Goal: Transaction & Acquisition: Purchase product/service

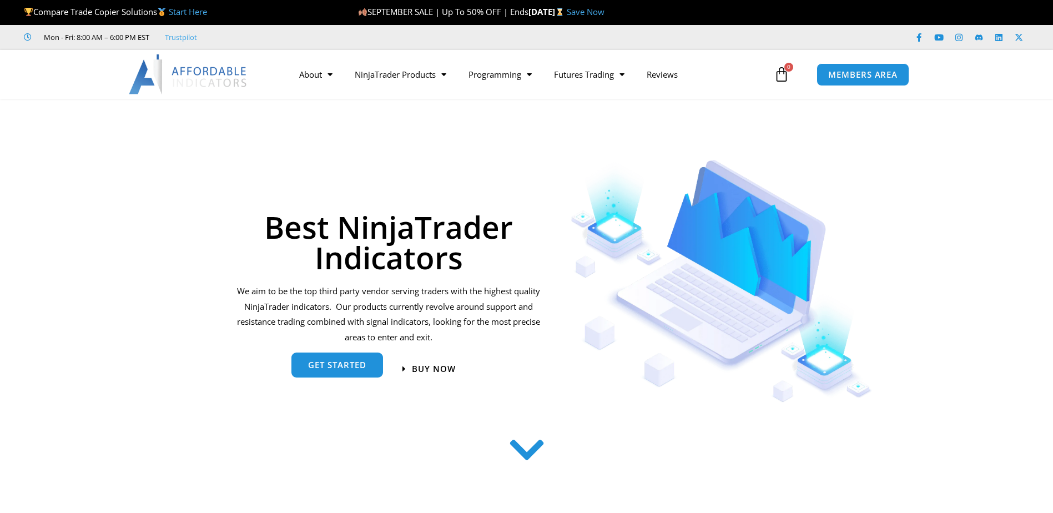
click at [356, 363] on span "get started" at bounding box center [337, 365] width 58 height 8
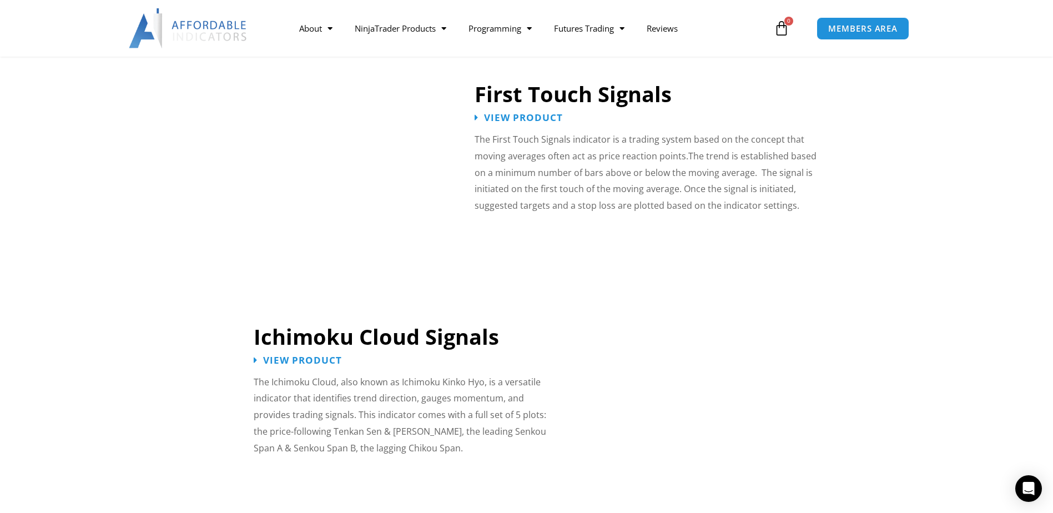
scroll to position [1838, 0]
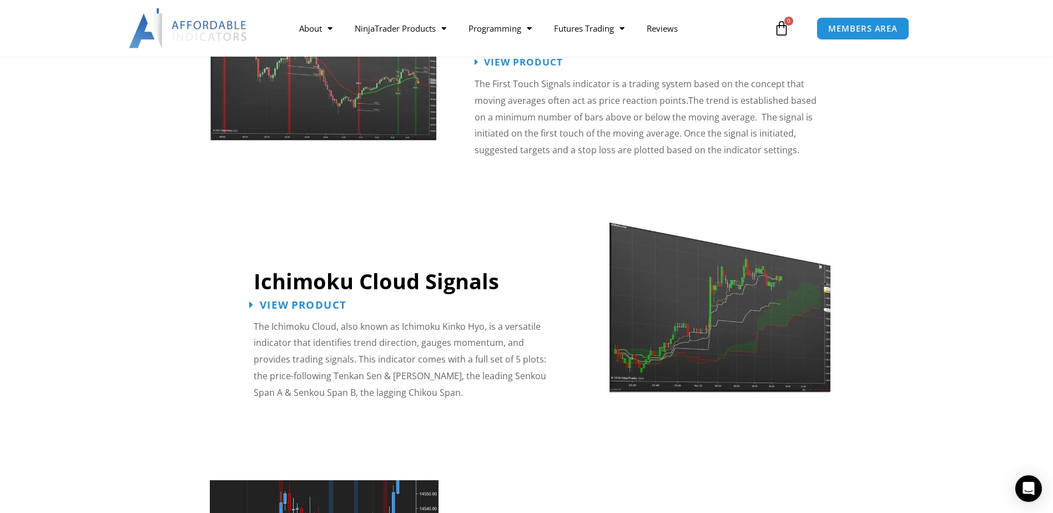
click at [328, 299] on span "View Product" at bounding box center [303, 304] width 87 height 11
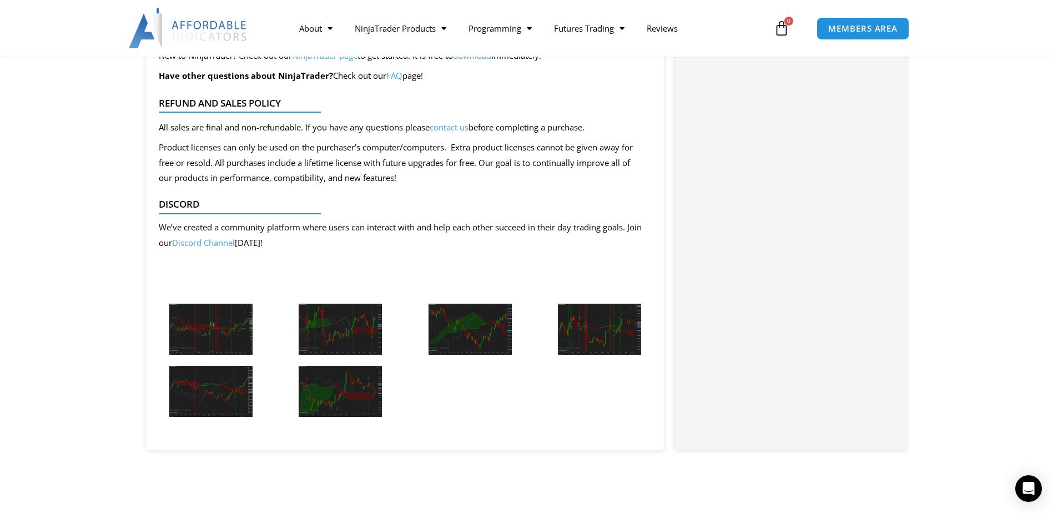
scroll to position [1111, 0]
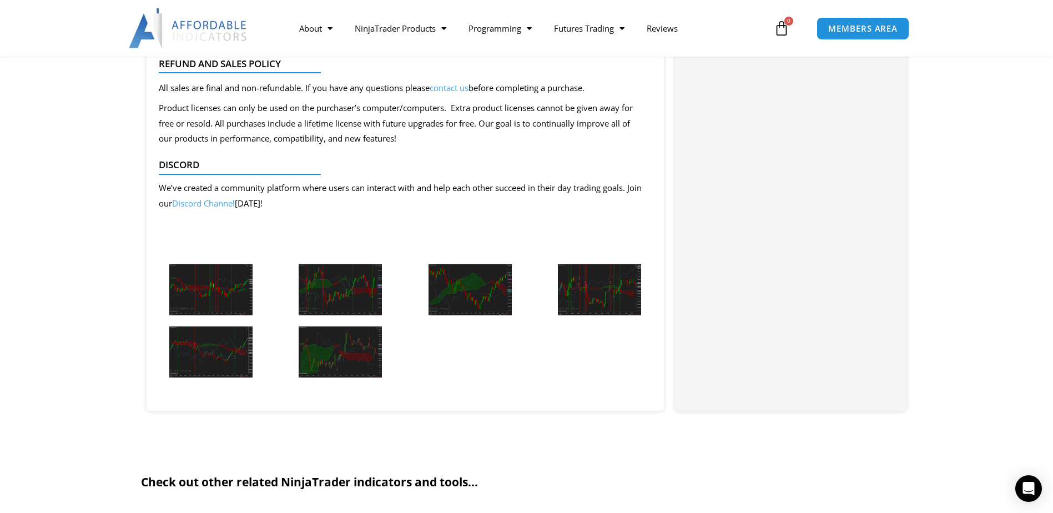
click at [202, 298] on img at bounding box center [210, 289] width 83 height 51
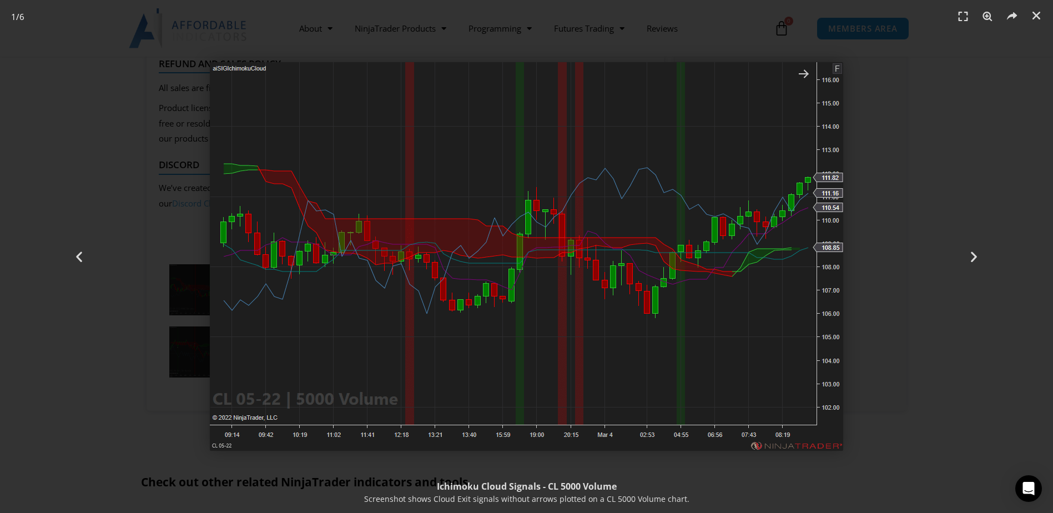
click at [808, 77] on img "1 / 6" at bounding box center [527, 256] width 634 height 389
click at [974, 255] on icon "Next slide" at bounding box center [974, 257] width 14 height 14
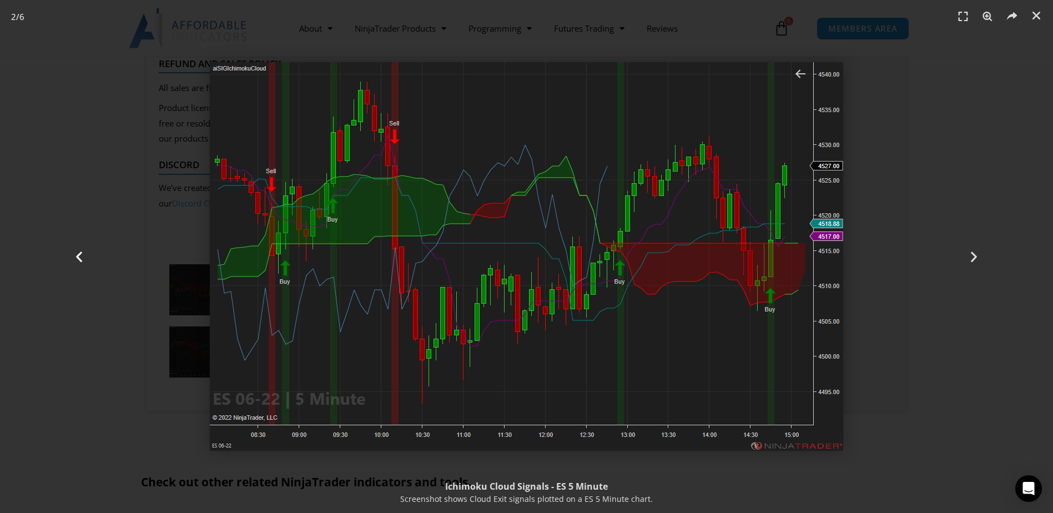
click at [79, 264] on div "Previous" at bounding box center [79, 256] width 158 height 513
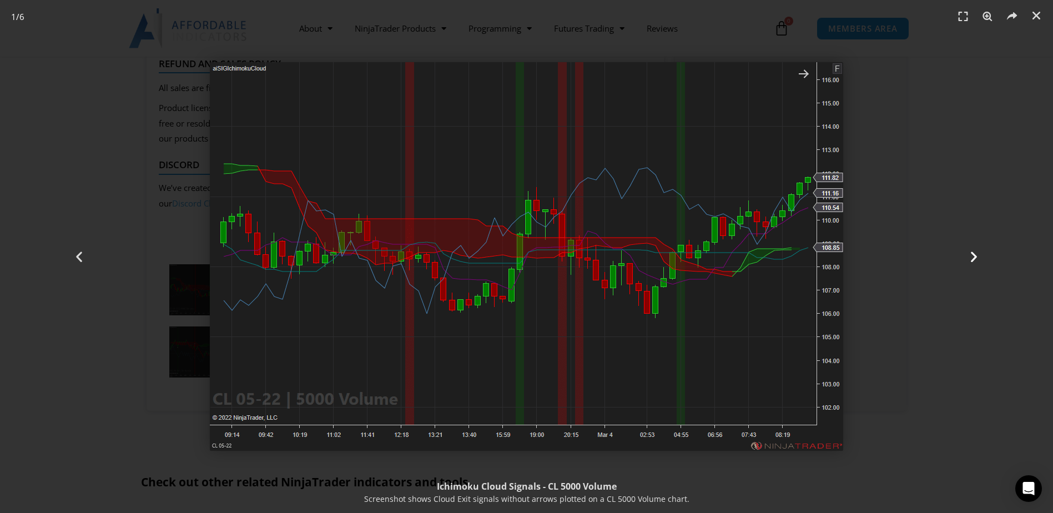
click at [973, 256] on icon "Next slide" at bounding box center [974, 257] width 14 height 14
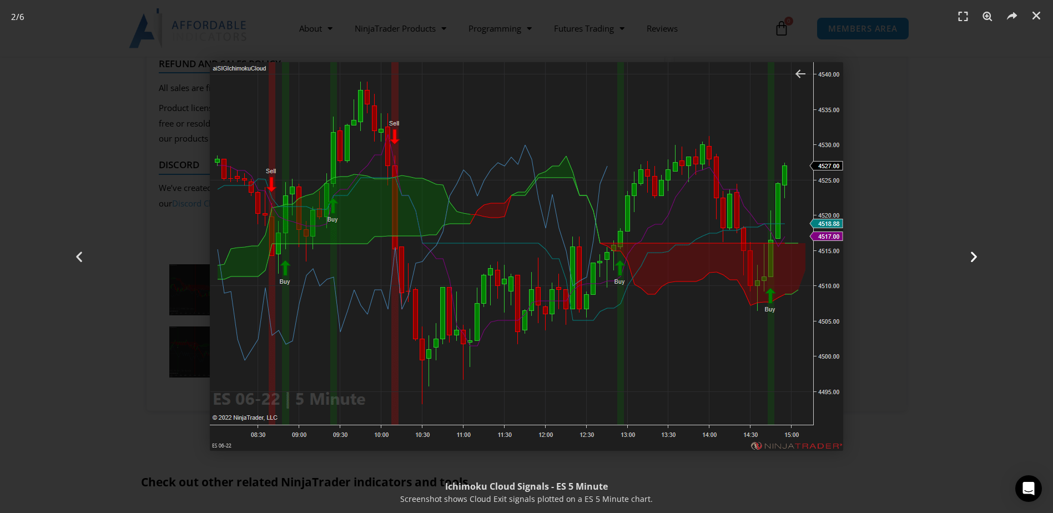
click at [971, 252] on icon "Next slide" at bounding box center [974, 257] width 14 height 14
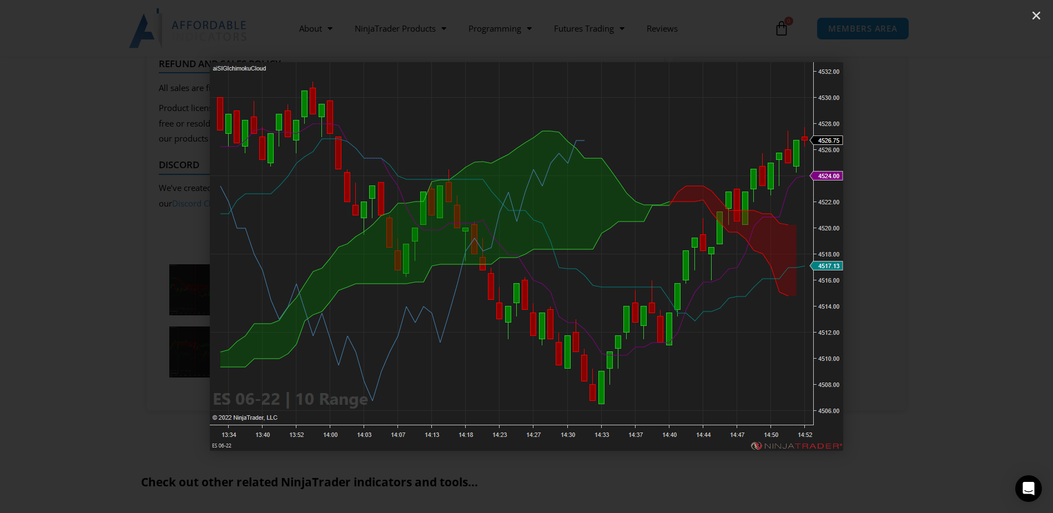
click at [971, 252] on icon "Next slide" at bounding box center [974, 257] width 14 height 14
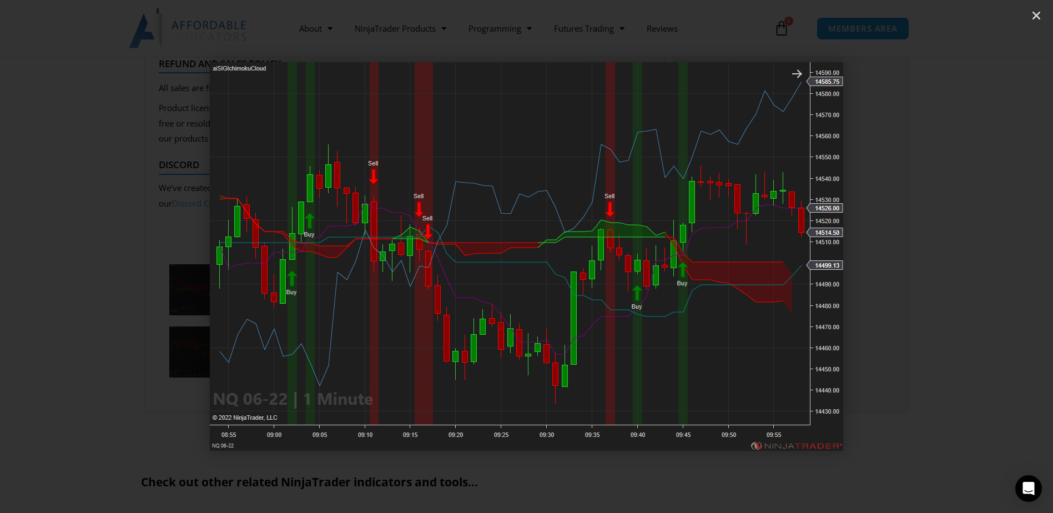
click at [971, 252] on icon "Next slide" at bounding box center [974, 257] width 14 height 14
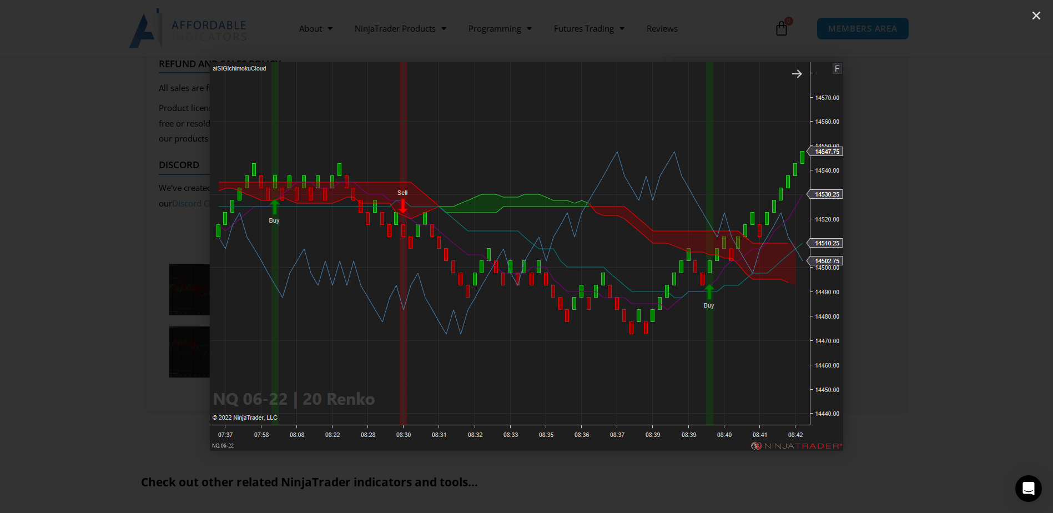
click at [970, 250] on icon "Next slide" at bounding box center [974, 257] width 14 height 14
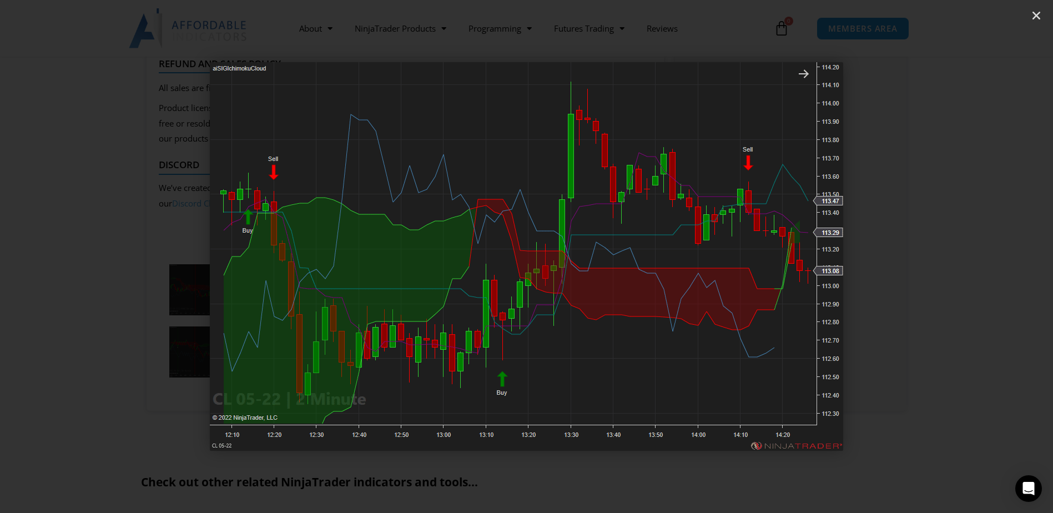
click at [970, 250] on icon "Next slide" at bounding box center [974, 257] width 14 height 14
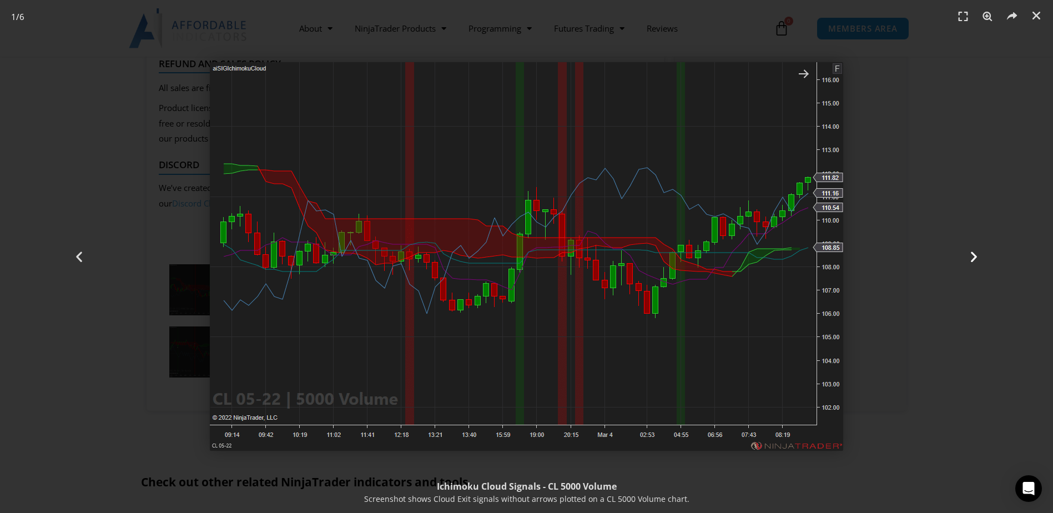
click at [970, 250] on icon "Next slide" at bounding box center [974, 257] width 14 height 14
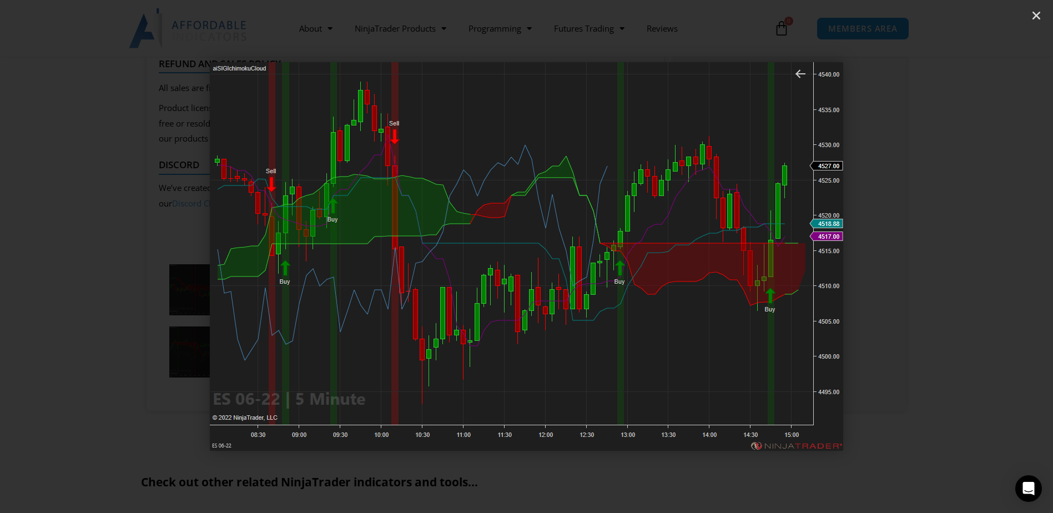
click at [970, 250] on icon "Next slide" at bounding box center [974, 257] width 14 height 14
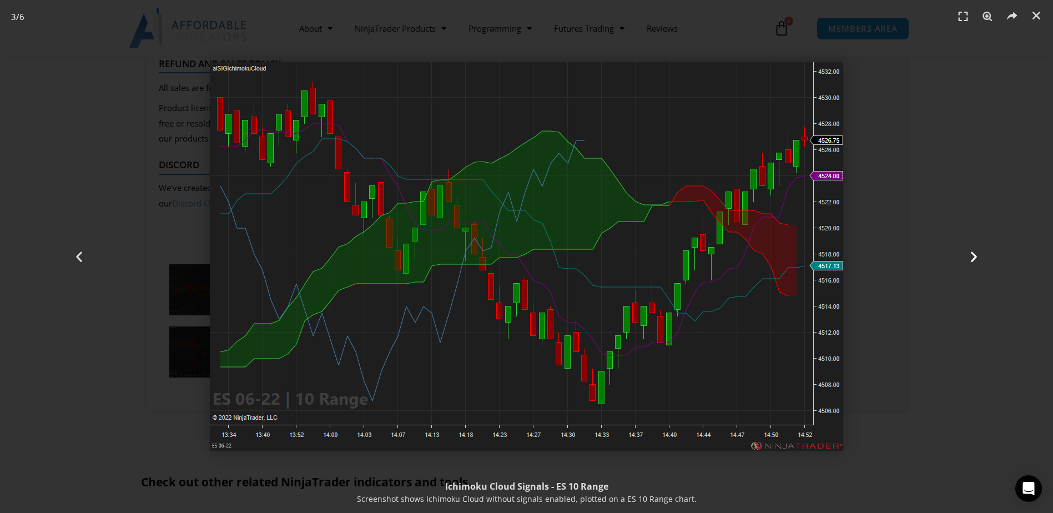
click at [970, 250] on icon "Next slide" at bounding box center [974, 257] width 14 height 14
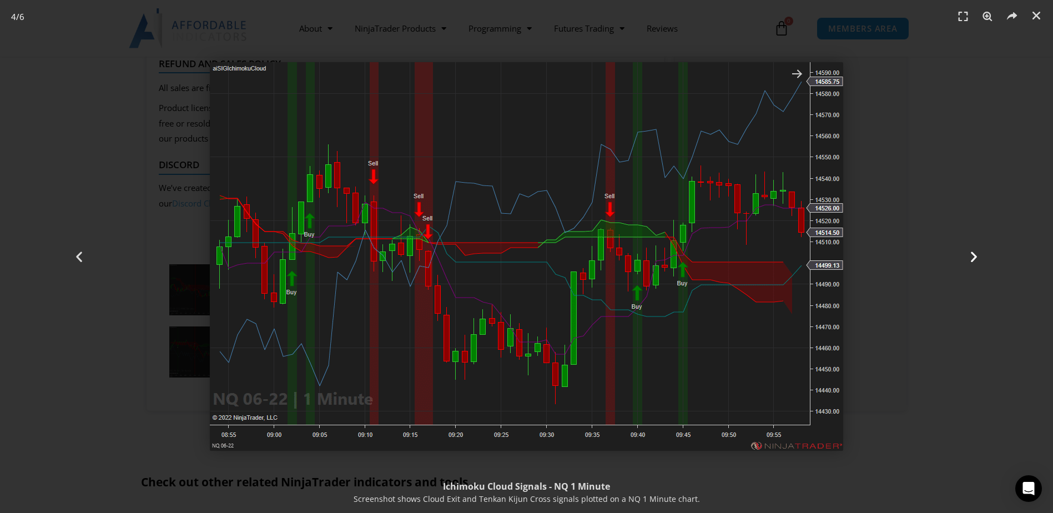
click at [970, 250] on icon "Next slide" at bounding box center [974, 257] width 14 height 14
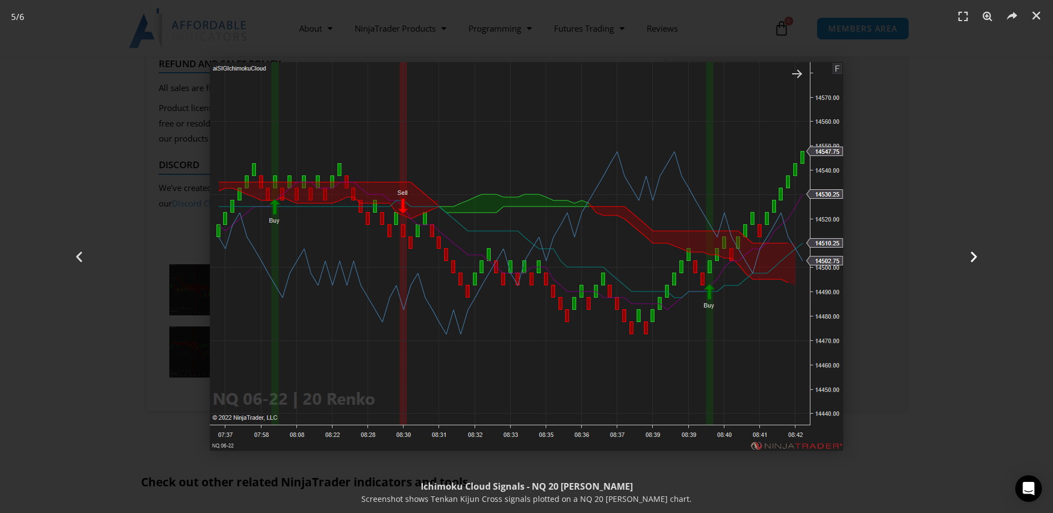
click at [970, 250] on icon "Next slide" at bounding box center [974, 257] width 14 height 14
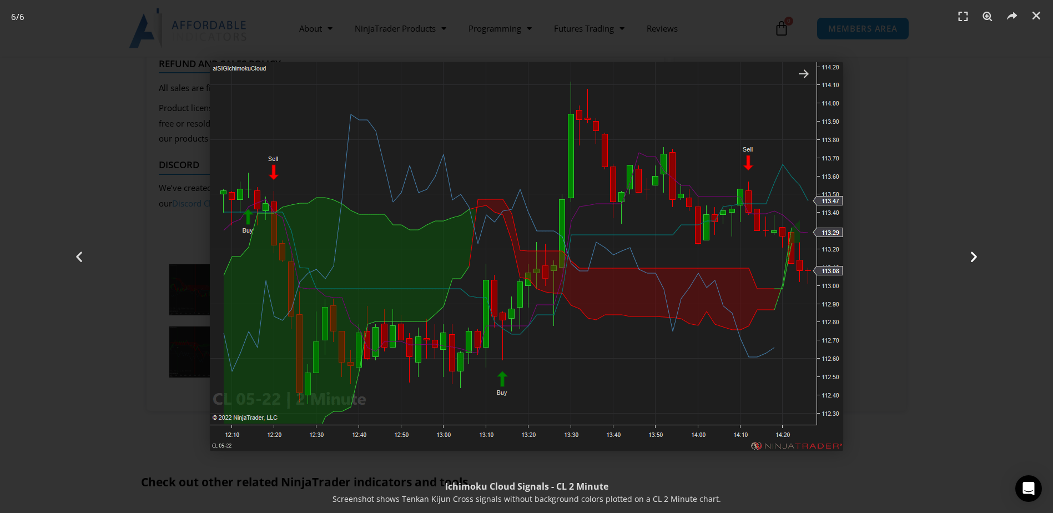
click at [970, 250] on icon "Next slide" at bounding box center [974, 257] width 14 height 14
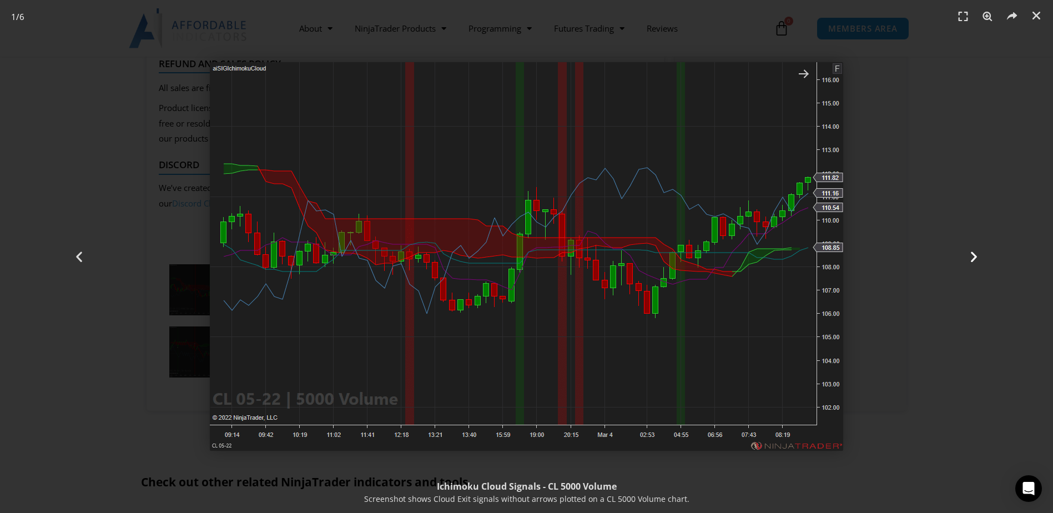
click at [970, 250] on icon "Next slide" at bounding box center [974, 257] width 14 height 14
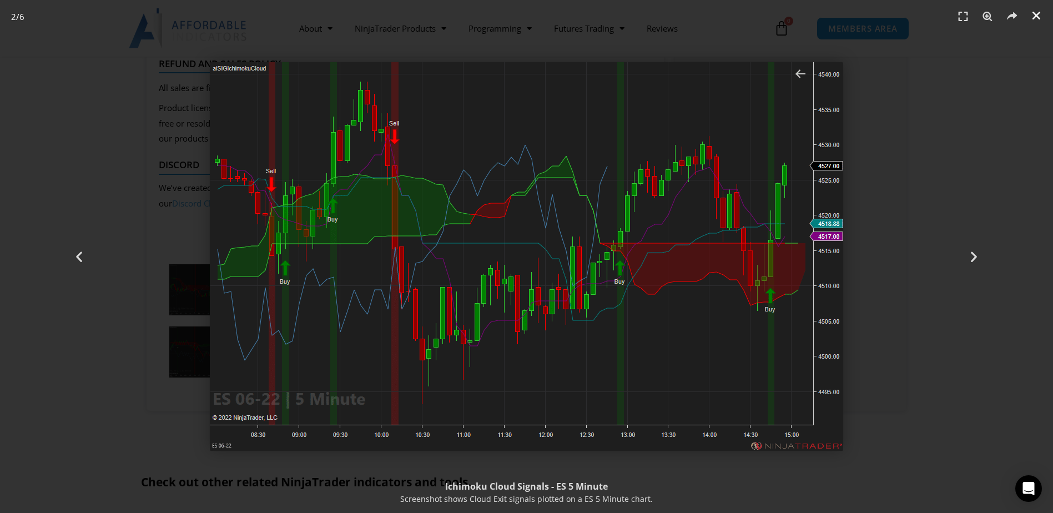
drag, startPoint x: 909, startPoint y: 204, endPoint x: 1033, endPoint y: 16, distance: 225.8
click at [1033, 16] on icon "Close (Esc)" at bounding box center [1036, 15] width 11 height 11
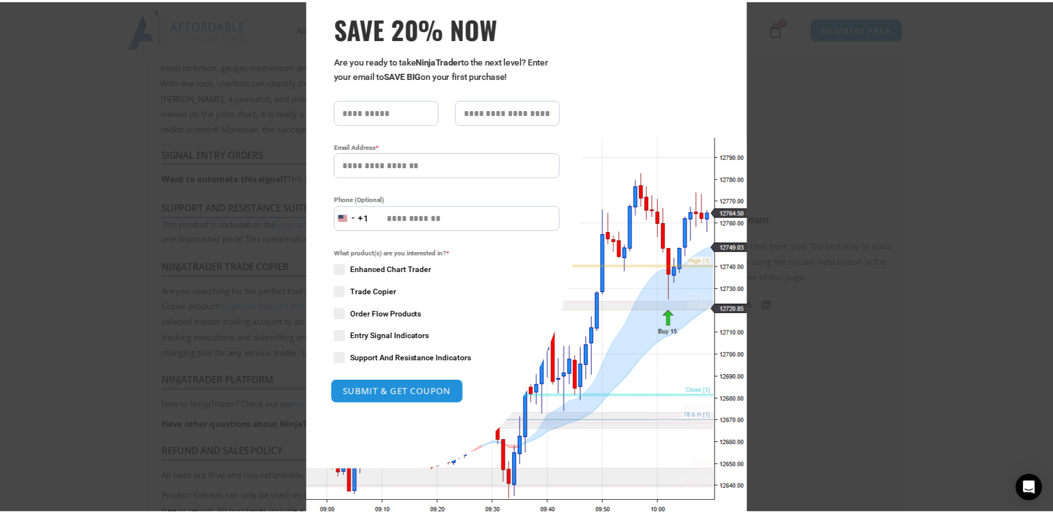
scroll to position [29, 0]
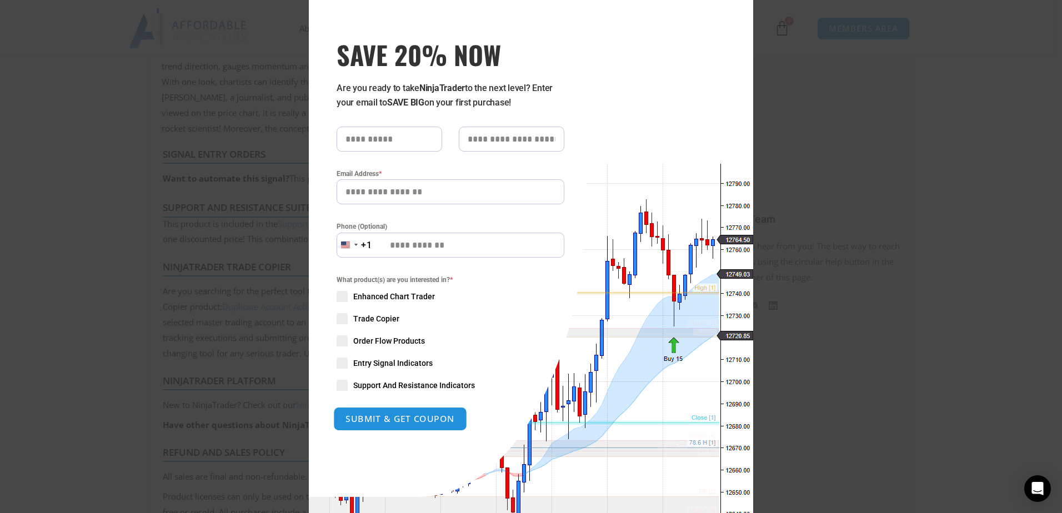
click at [391, 418] on button "SUBMIT & GET COUPON" at bounding box center [400, 419] width 134 height 24
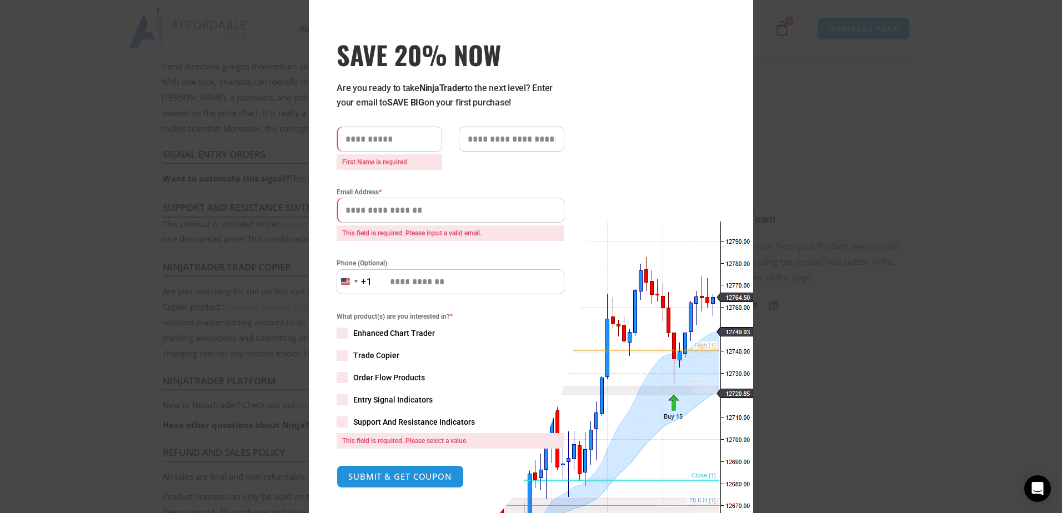
click at [897, 138] on div "Close this module SAVE 20% NOW Are you ready to take NinjaTrader to the next le…" at bounding box center [531, 256] width 1062 height 513
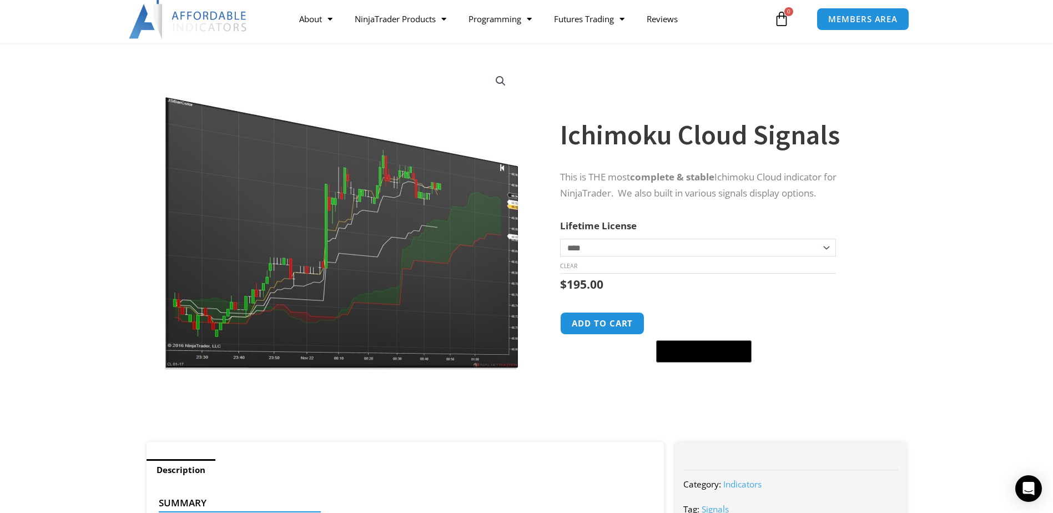
scroll to position [0, 0]
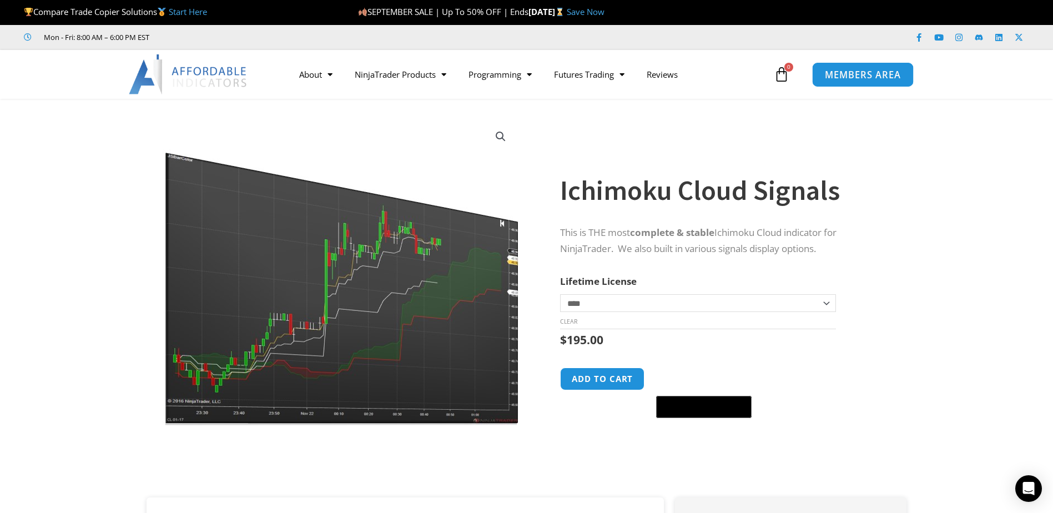
click at [846, 74] on span "MEMBERS AREA" at bounding box center [863, 74] width 76 height 9
click at [879, 79] on span "MEMBERS AREA" at bounding box center [863, 74] width 76 height 9
click at [840, 76] on span "MEMBERS AREA" at bounding box center [863, 74] width 76 height 9
click at [779, 78] on icon at bounding box center [782, 75] width 16 height 16
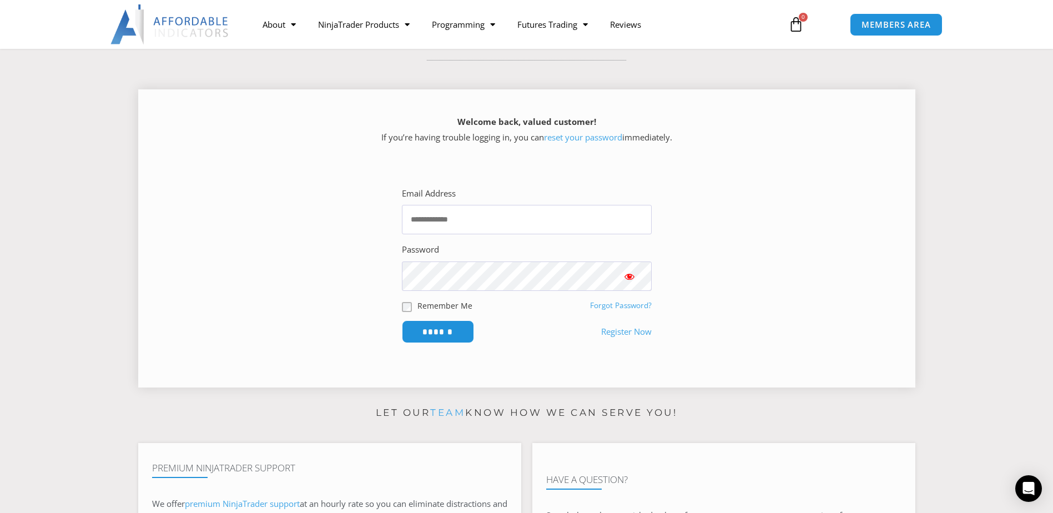
scroll to position [167, 0]
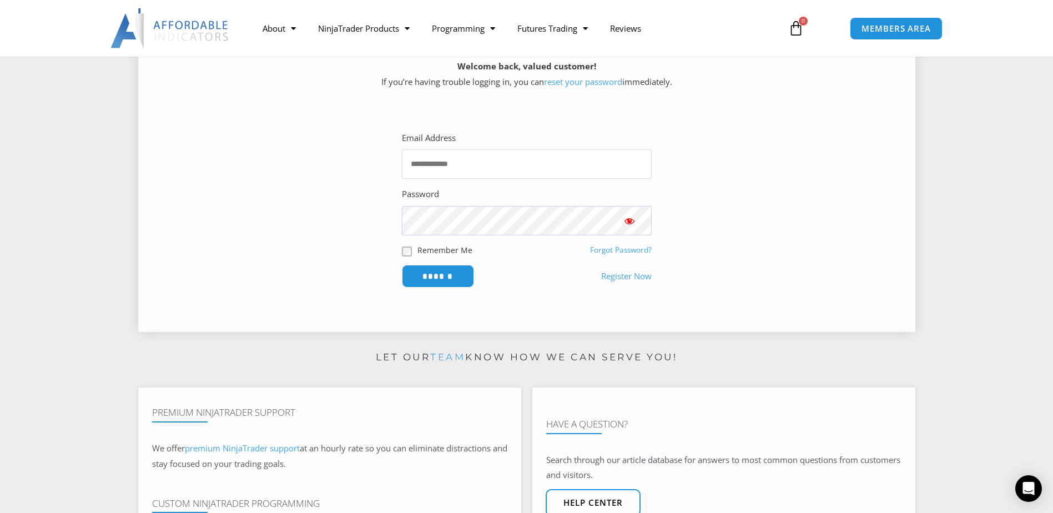
click at [488, 165] on input "Email Address" at bounding box center [527, 163] width 250 height 29
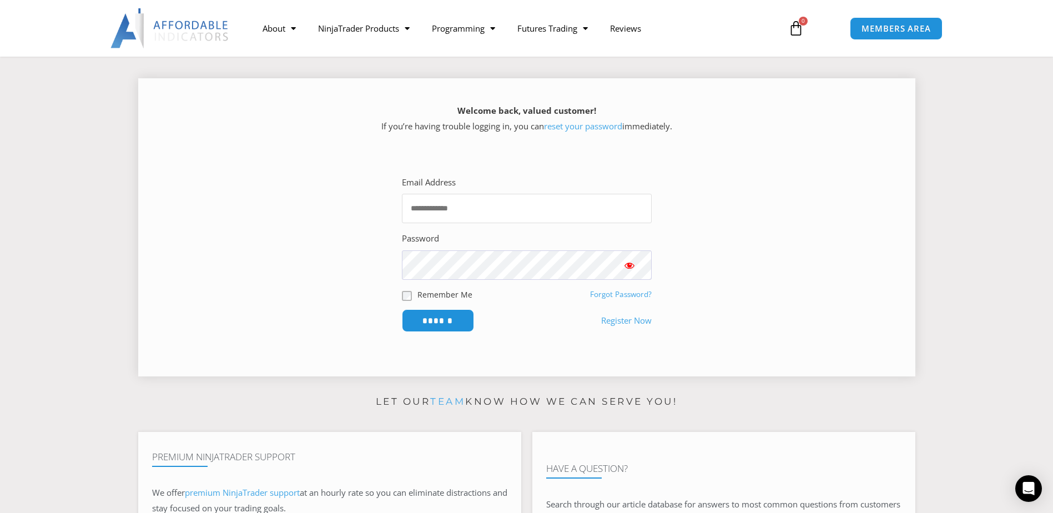
scroll to position [0, 0]
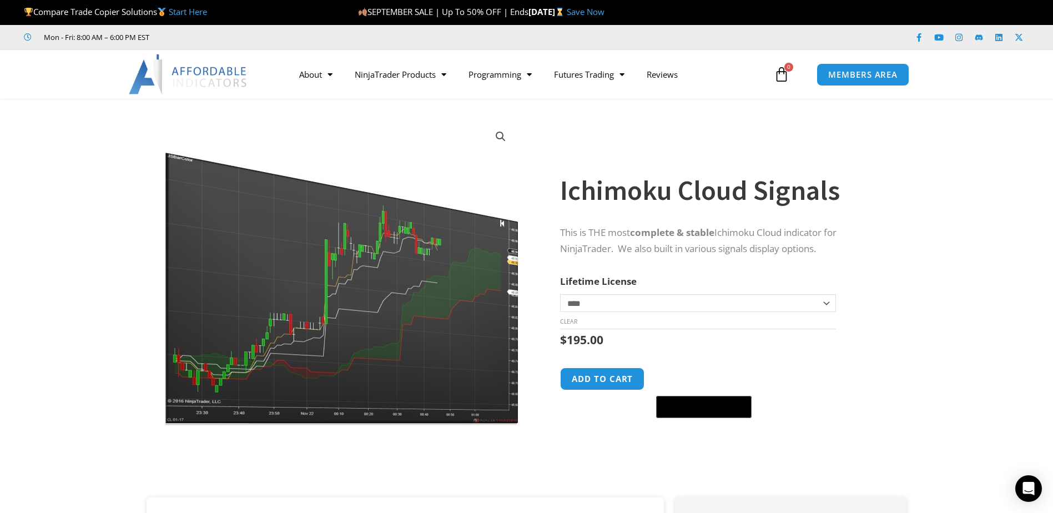
click at [827, 303] on select "**********" at bounding box center [697, 303] width 275 height 18
click at [560, 294] on select "**********" at bounding box center [697, 303] width 275 height 18
click at [624, 307] on select "**********" at bounding box center [697, 303] width 275 height 18
select select "*"
click at [560, 294] on select "**********" at bounding box center [697, 303] width 275 height 18
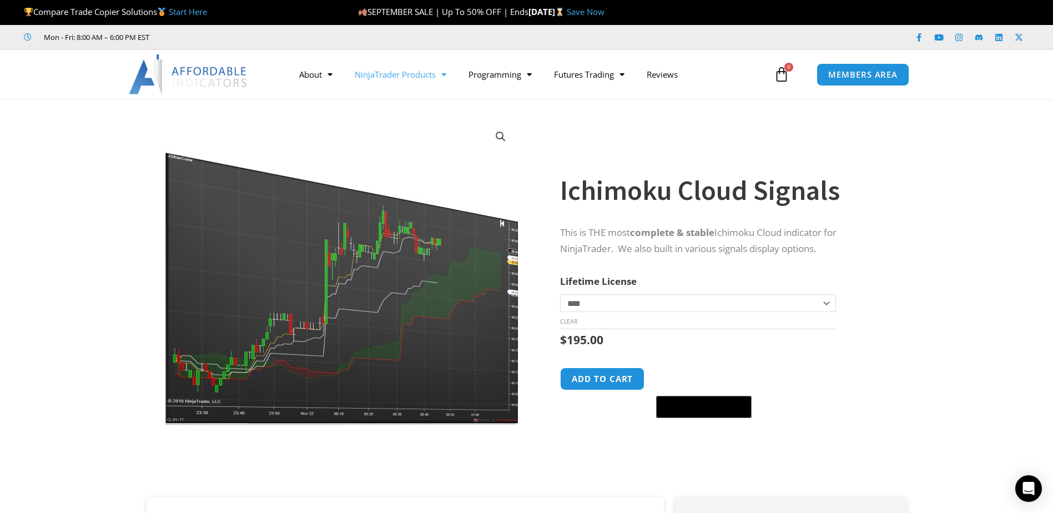
click at [434, 75] on link "NinjaTrader Products" at bounding box center [401, 75] width 114 height 26
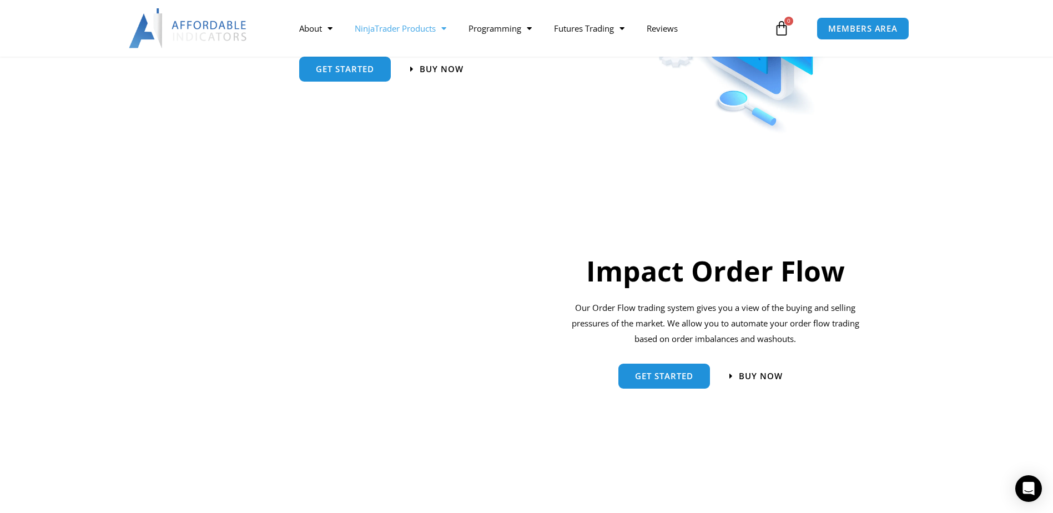
scroll to position [722, 0]
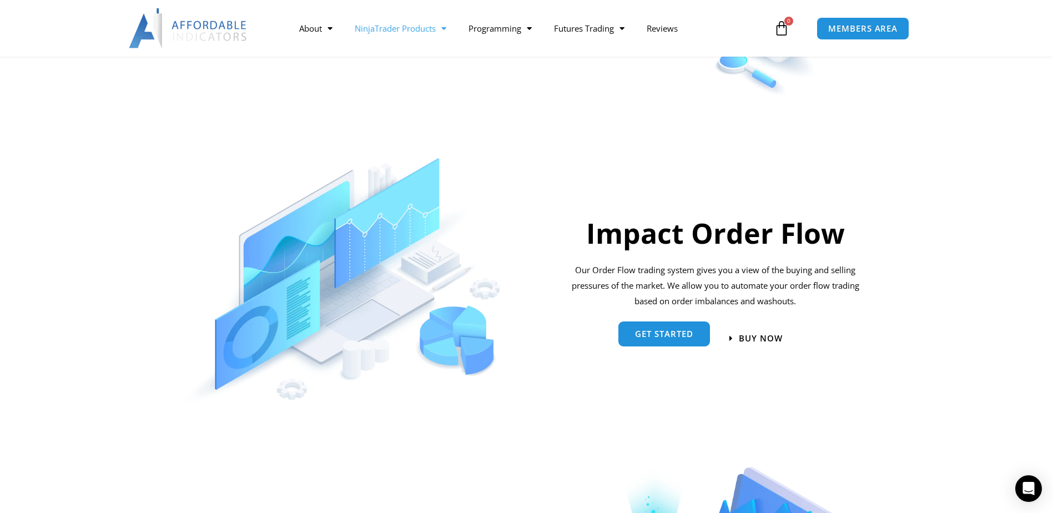
click at [656, 335] on span "Get started" at bounding box center [664, 334] width 58 height 8
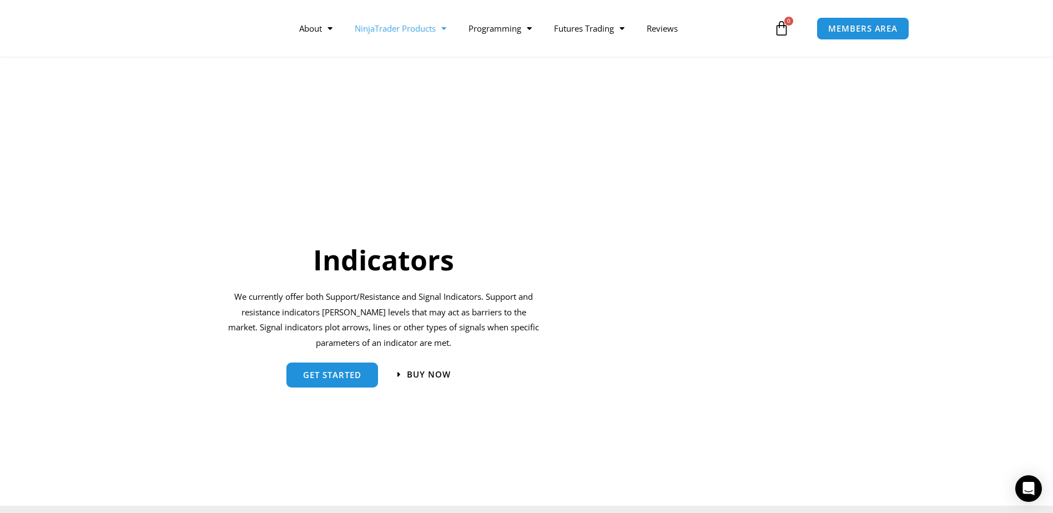
scroll to position [1055, 0]
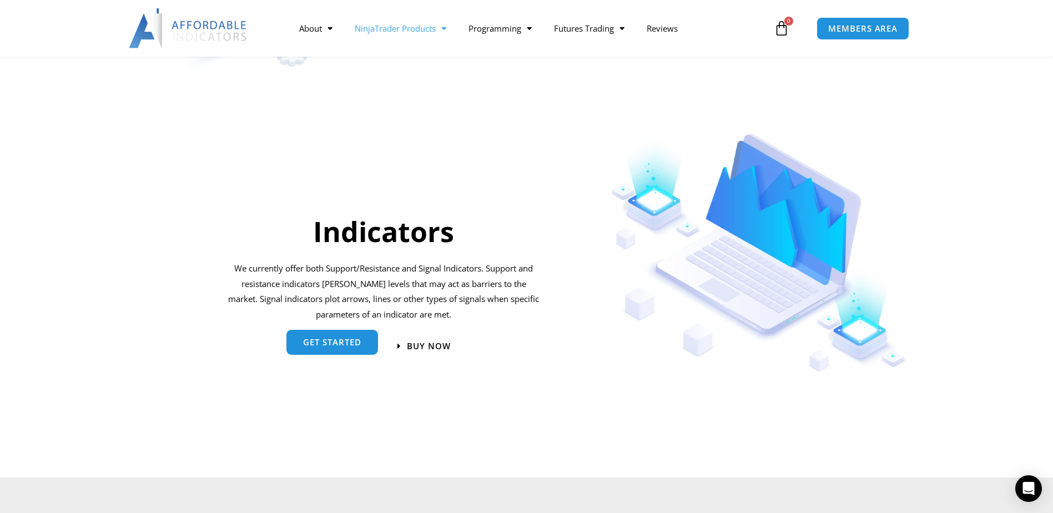
click at [357, 337] on link "get started" at bounding box center [333, 342] width 92 height 25
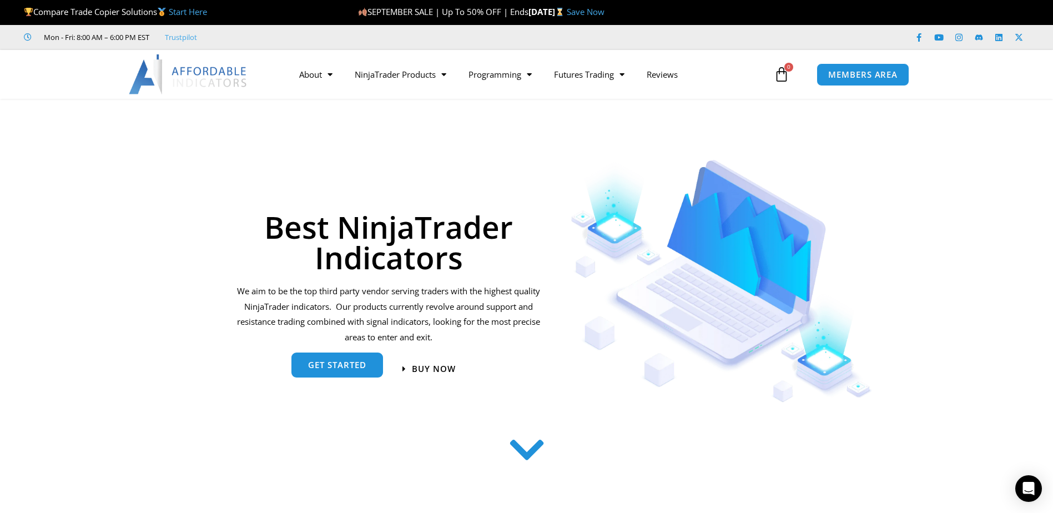
click at [340, 372] on link "get started" at bounding box center [338, 365] width 92 height 25
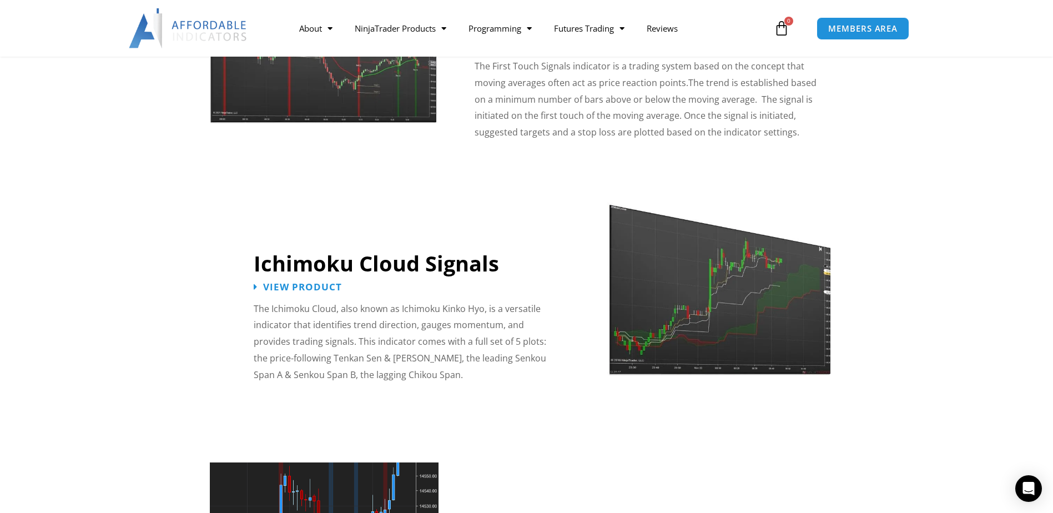
scroll to position [1894, 0]
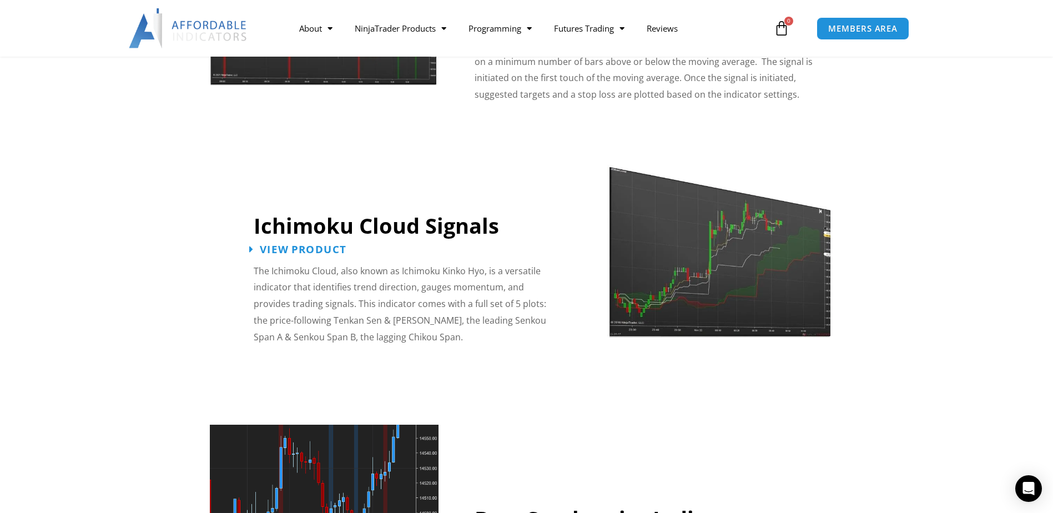
click at [317, 244] on span "View Product" at bounding box center [303, 249] width 87 height 11
